Goal: Task Accomplishment & Management: Use online tool/utility

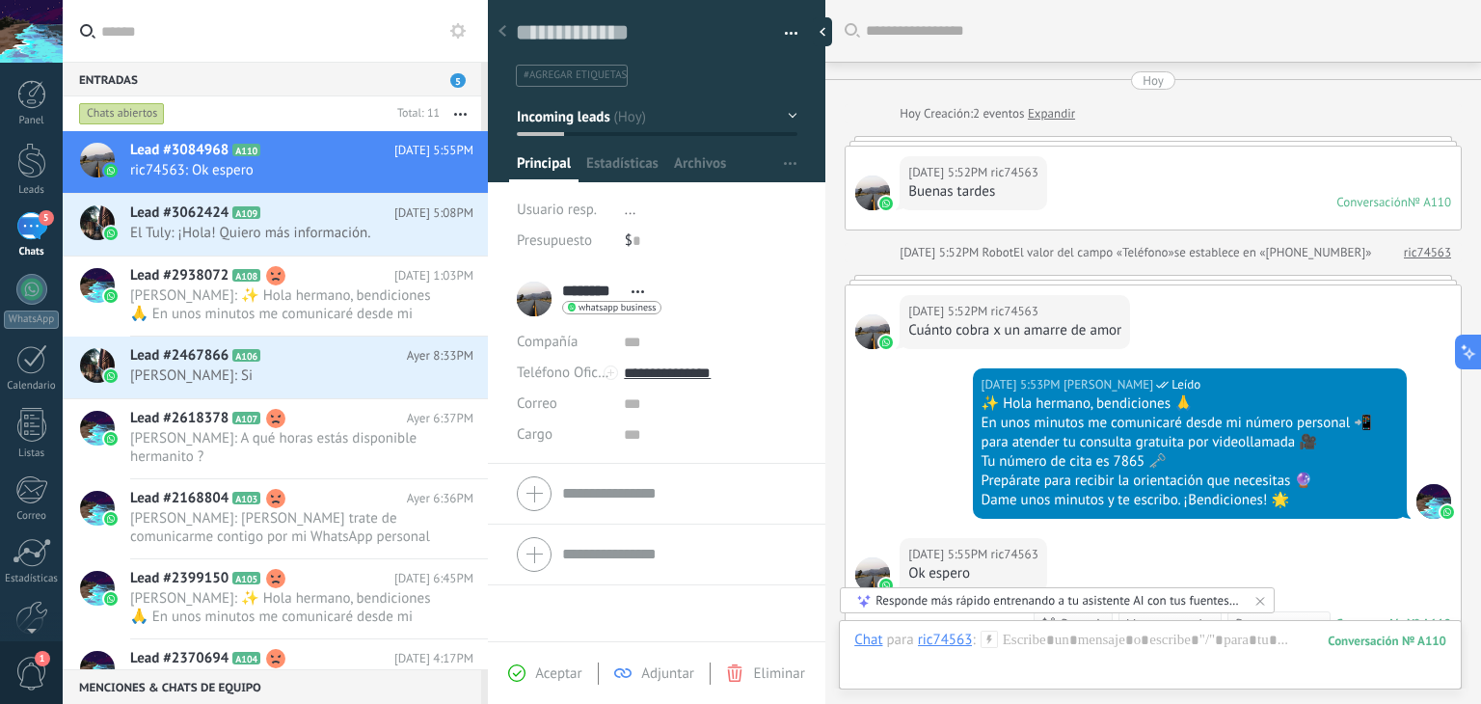
scroll to position [28, 0]
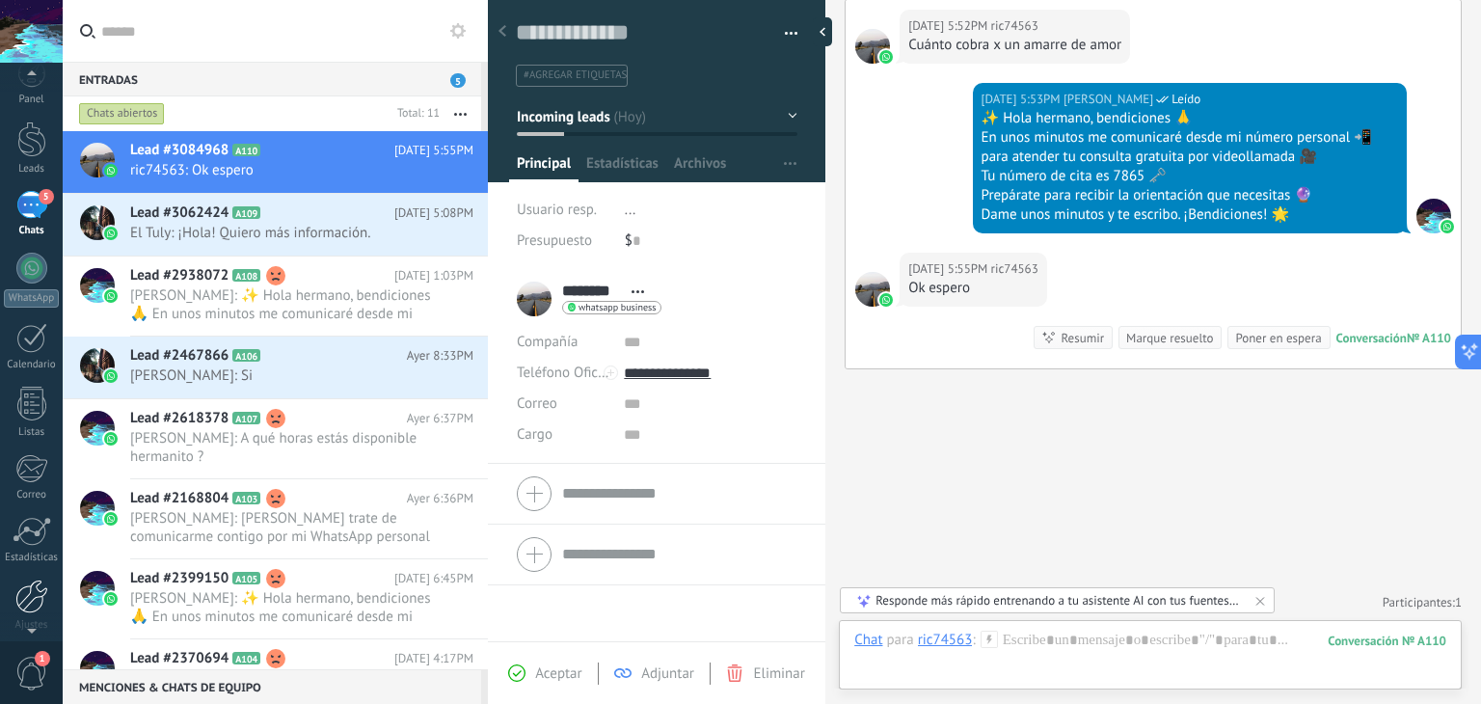
click at [26, 609] on div at bounding box center [31, 596] width 33 height 34
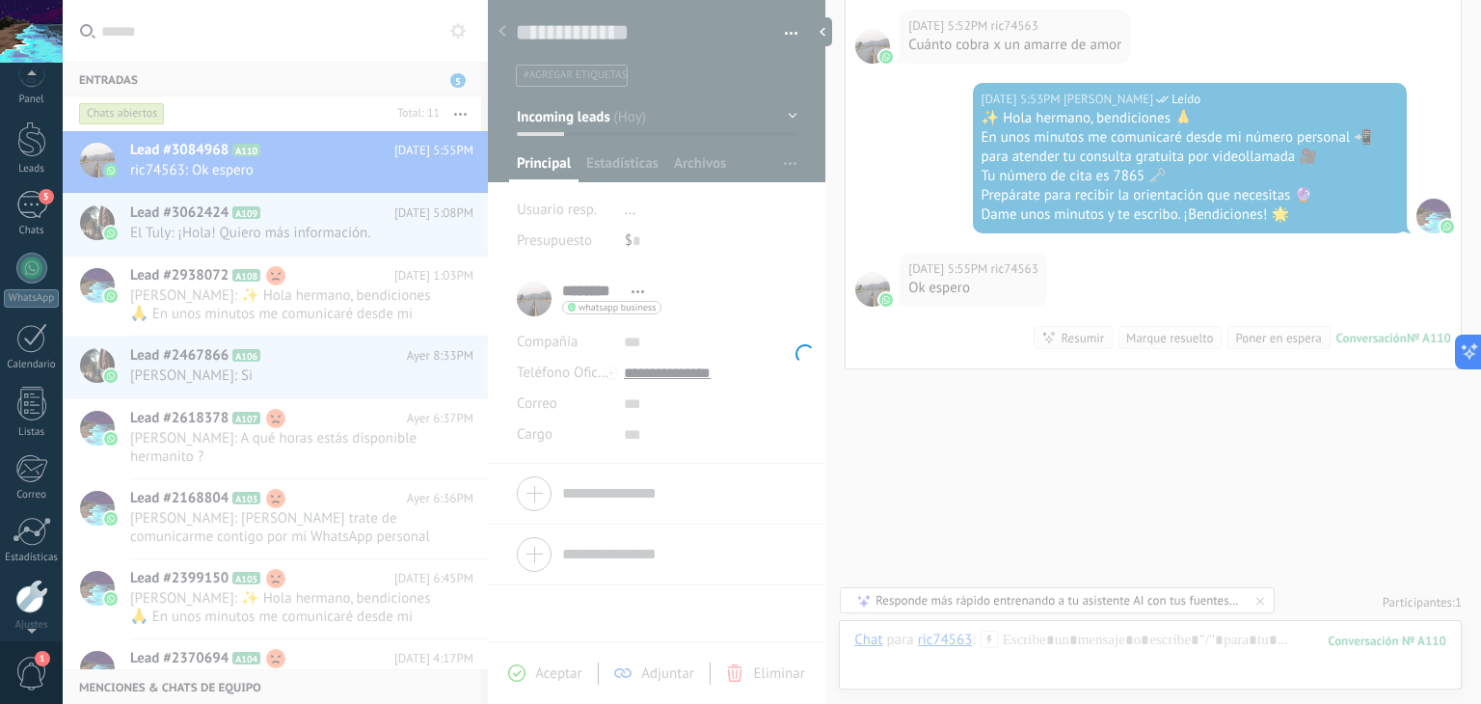
scroll to position [97, 0]
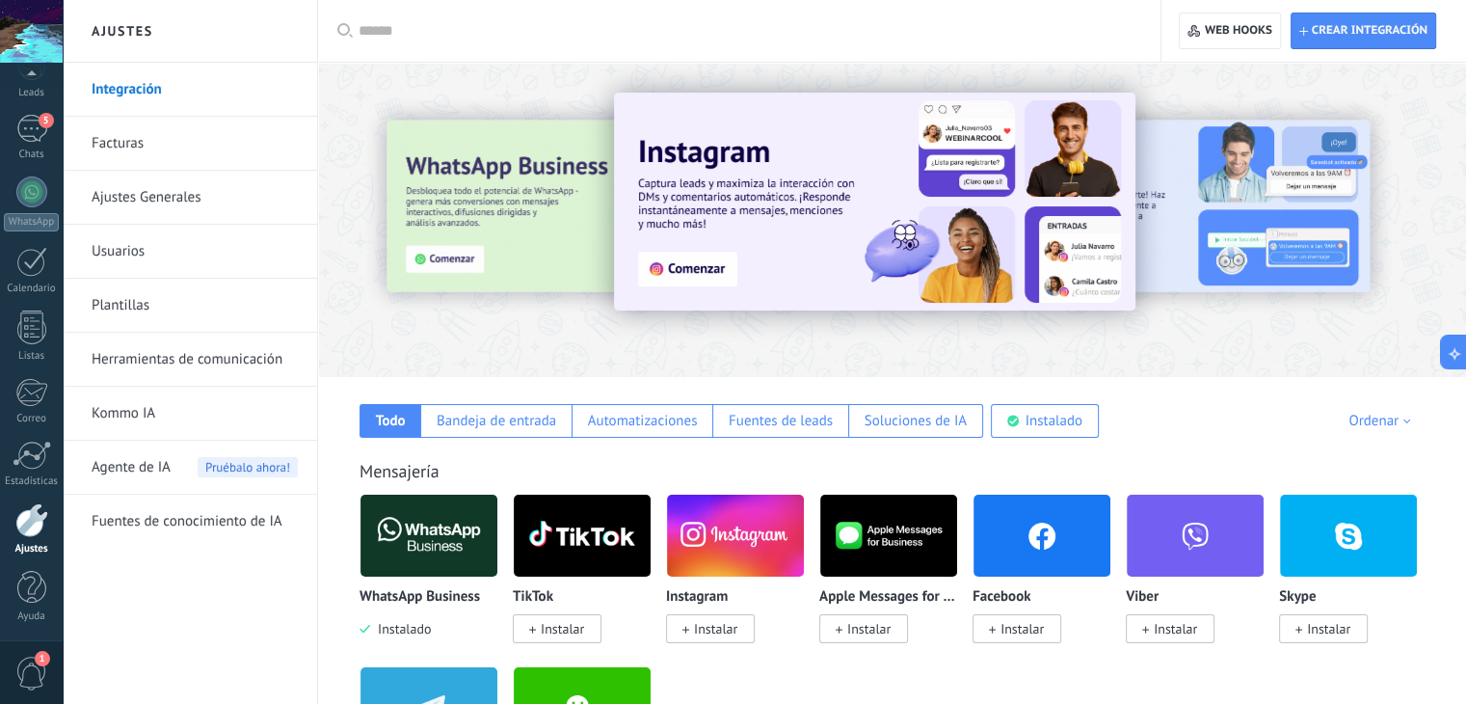
click at [430, 534] on img at bounding box center [429, 536] width 137 height 94
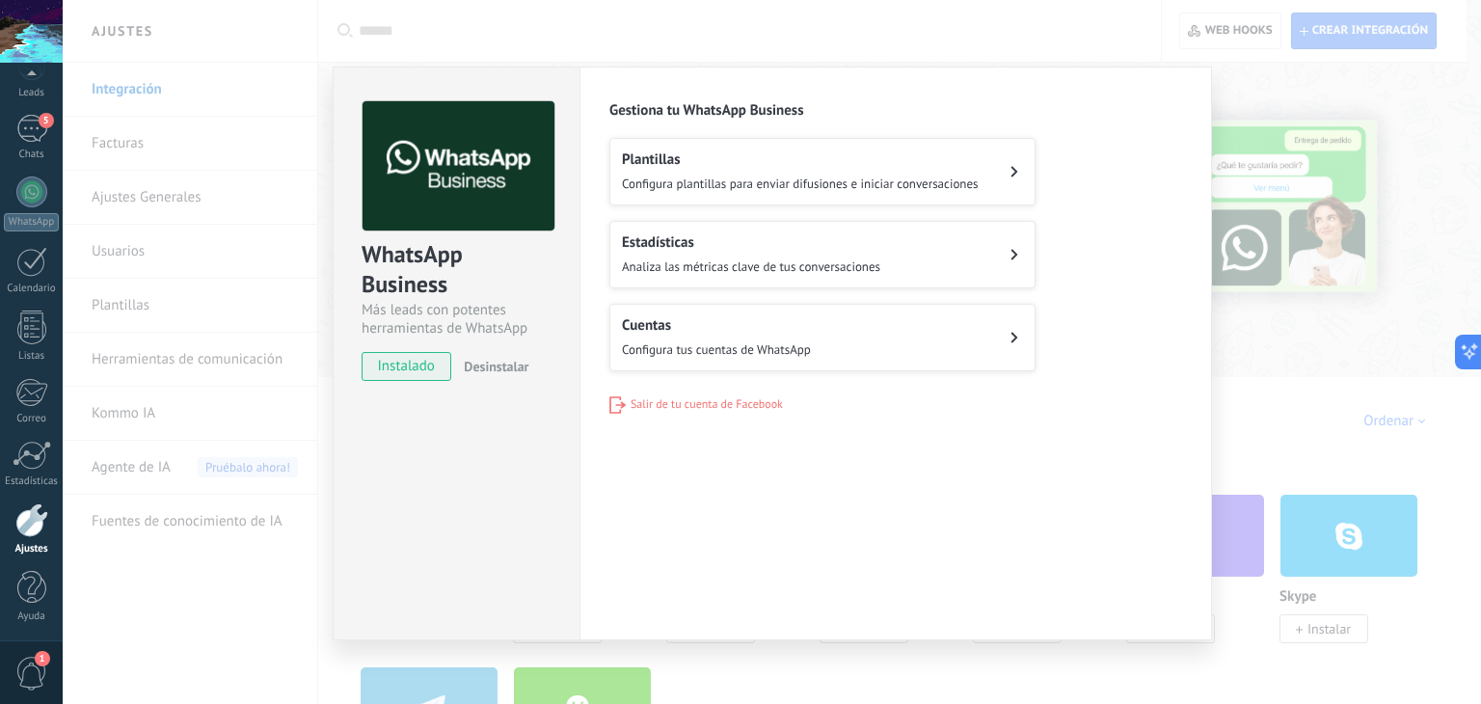
click at [807, 336] on div "Cuentas Configura tus cuentas de WhatsApp" at bounding box center [716, 337] width 189 height 42
